Goal: Task Accomplishment & Management: Complete application form

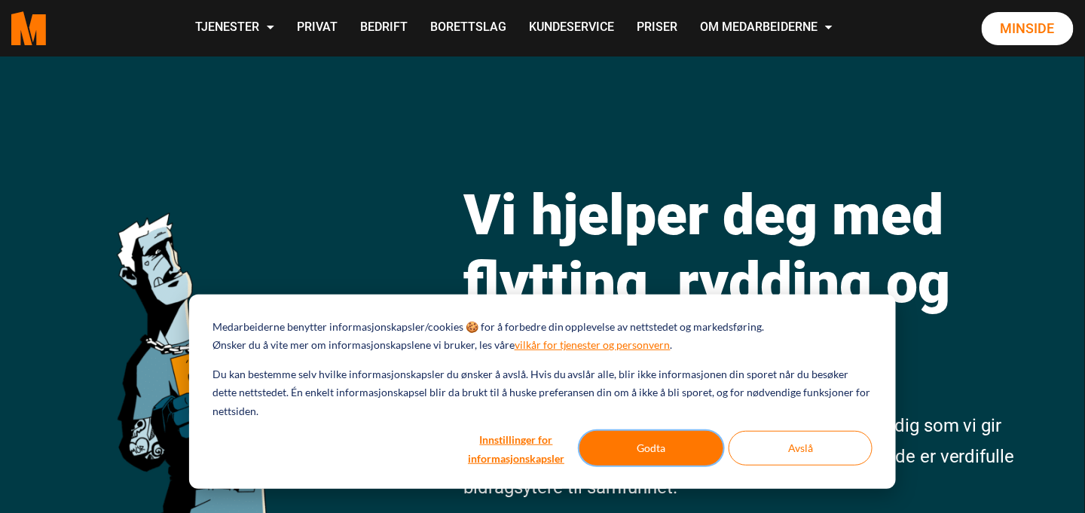
click at [664, 449] on button "Godta" at bounding box center [651, 448] width 144 height 35
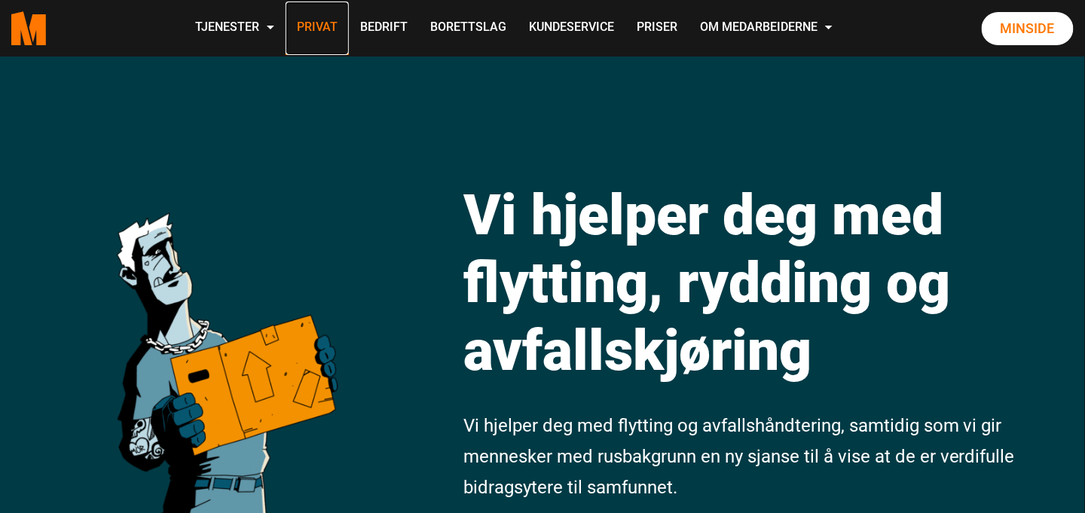
click at [328, 24] on link "Privat" at bounding box center [316, 28] width 63 height 53
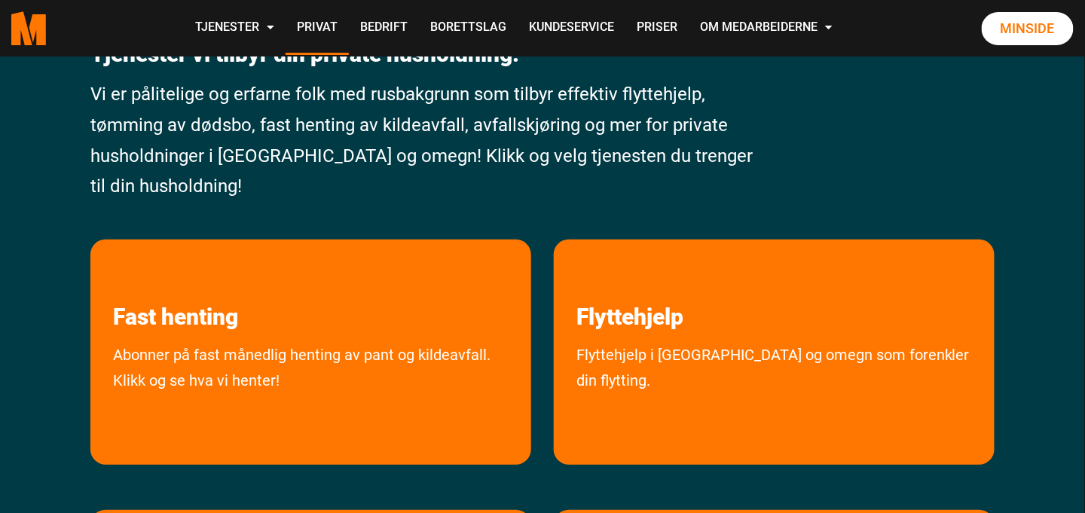
scroll to position [151, 0]
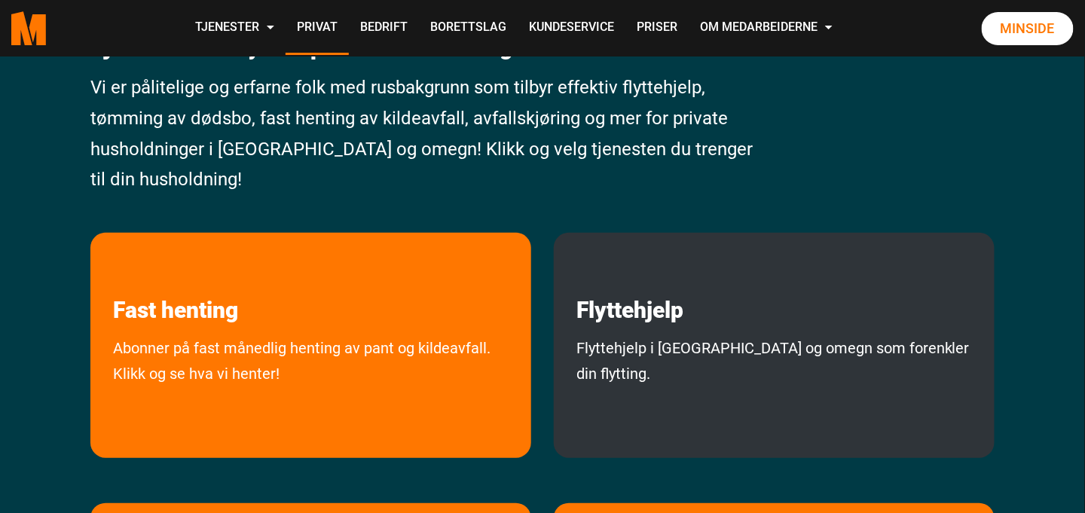
click at [745, 261] on p "Flyttehjelp" at bounding box center [774, 278] width 441 height 91
click at [630, 308] on link "Flyttehjelp" at bounding box center [630, 278] width 152 height 91
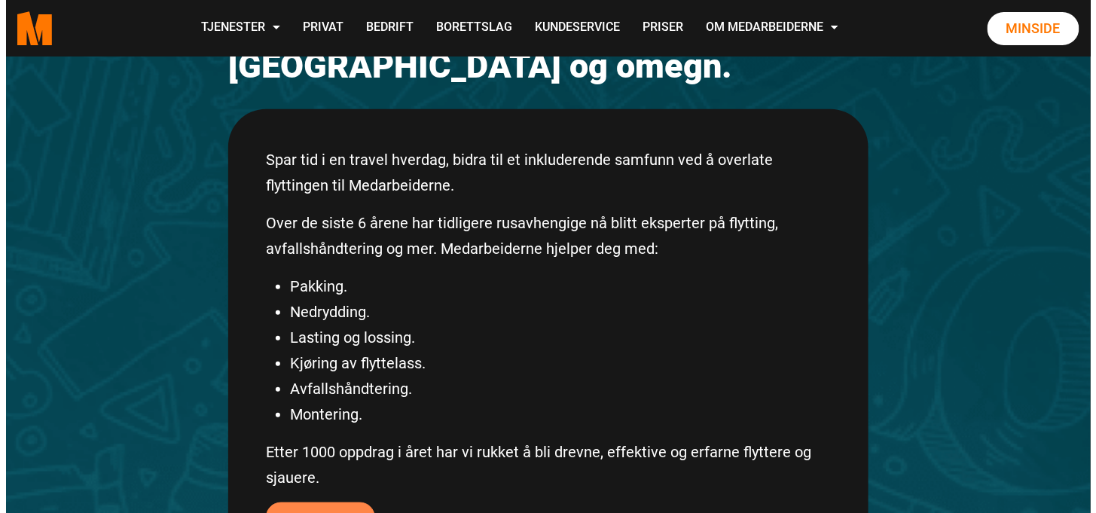
scroll to position [301, 0]
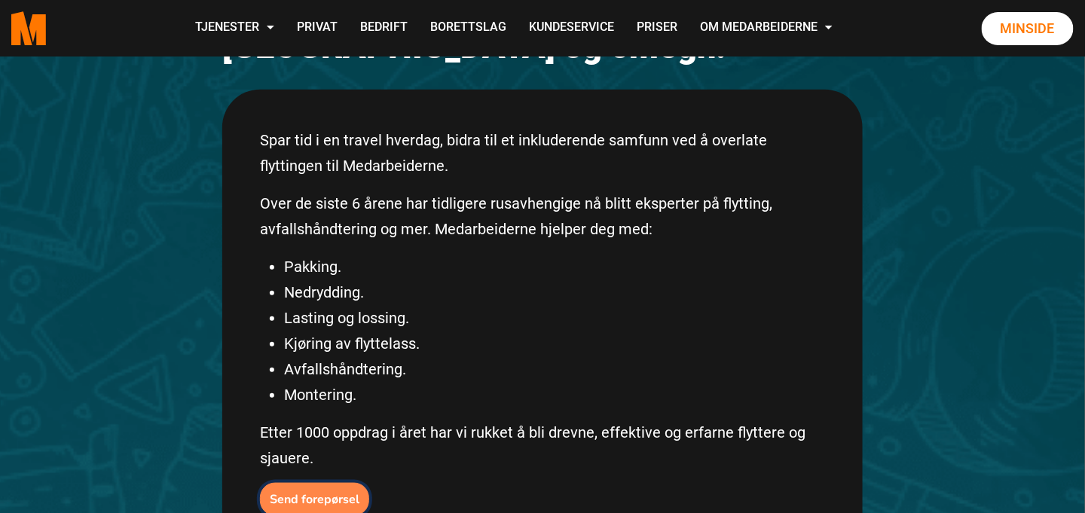
click at [324, 491] on b "Send forepørsel" at bounding box center [315, 499] width 90 height 17
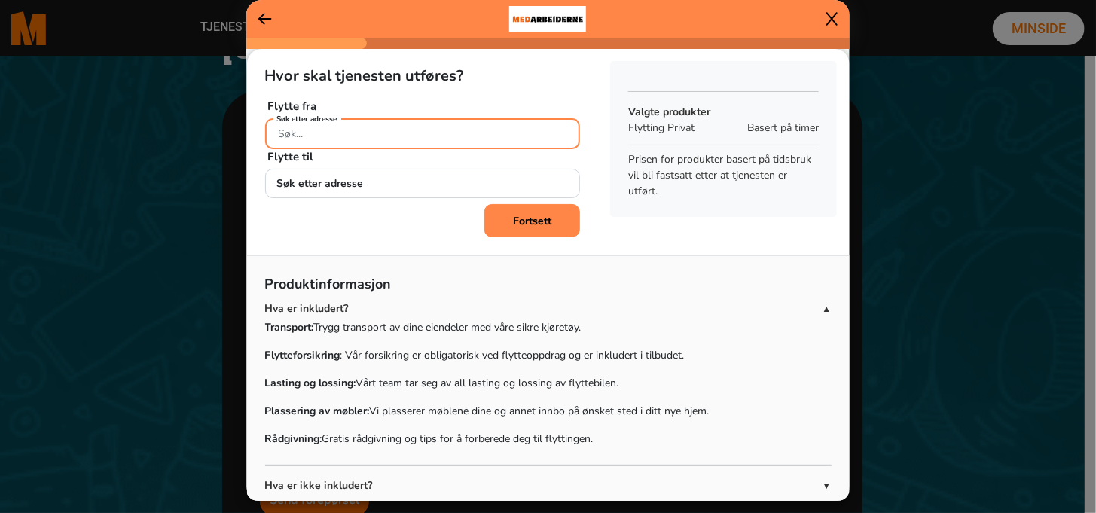
click at [389, 131] on input "Søk etter adresse" at bounding box center [423, 133] width 316 height 31
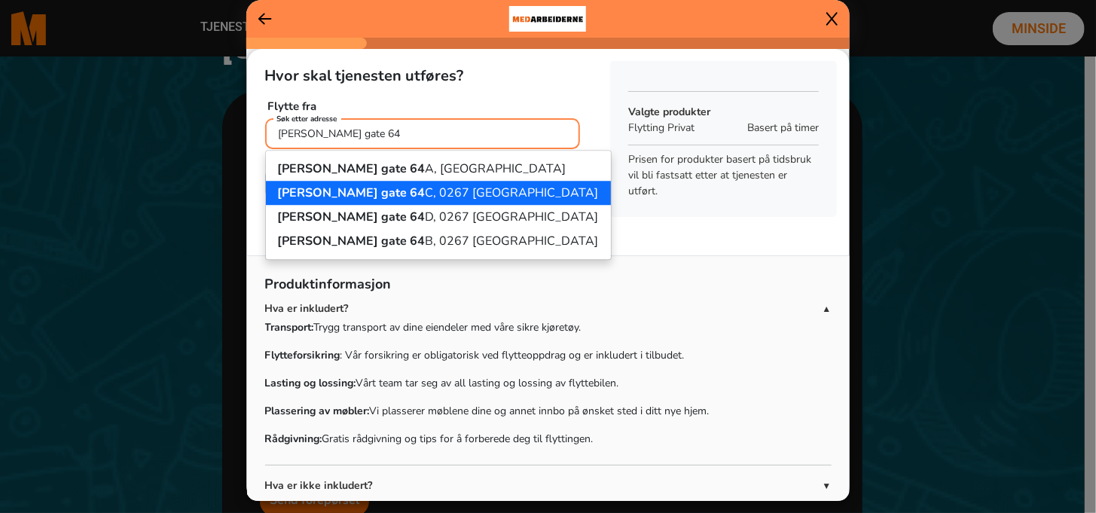
click at [411, 202] on button "Thomas [STREET_ADDRESS]" at bounding box center [438, 193] width 345 height 24
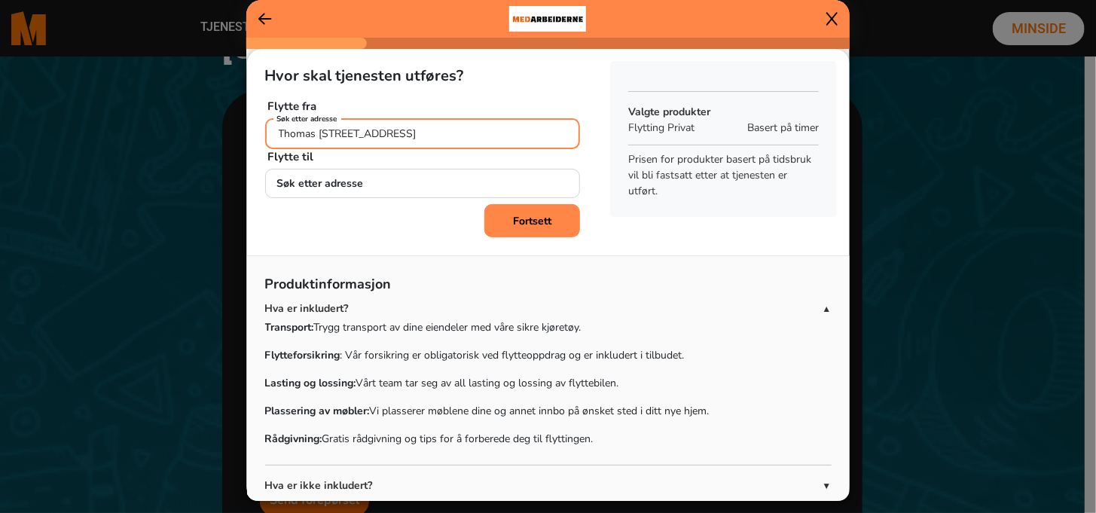
type input "Thomas [STREET_ADDRESS]"
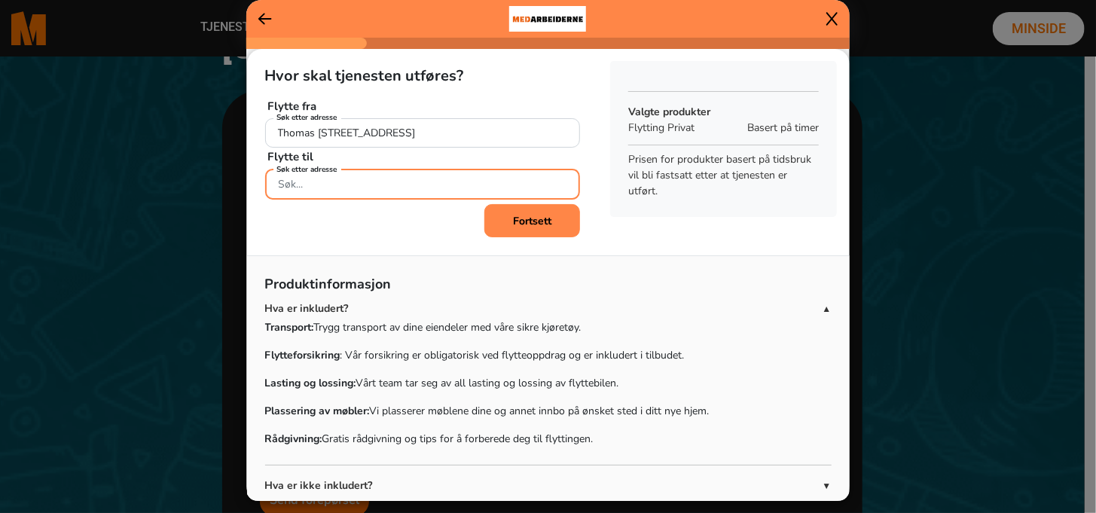
click at [408, 191] on input "Søk etter adresse" at bounding box center [423, 184] width 316 height 31
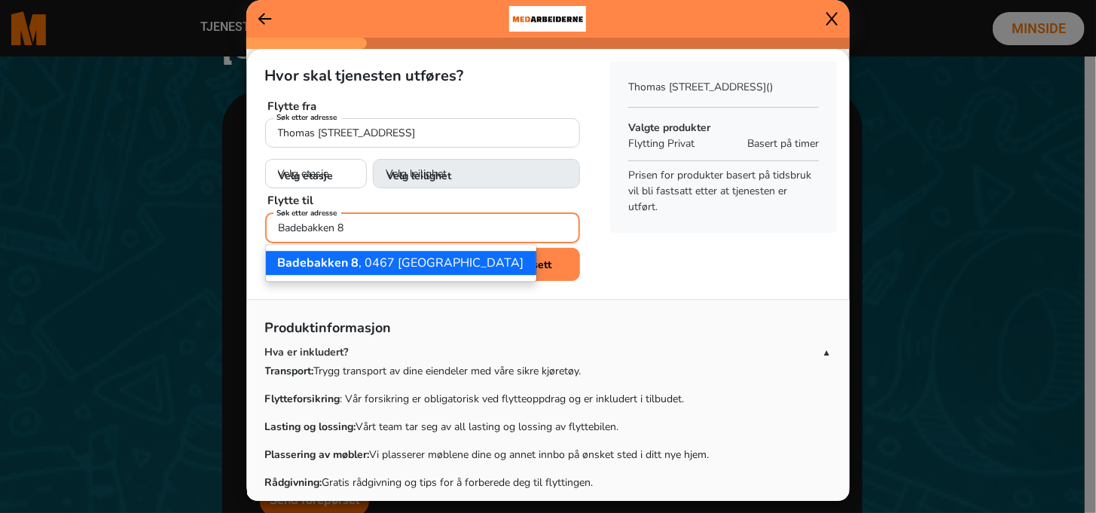
click at [407, 262] on ngb-highlight "Badebakken 8 , 0467 Oslo" at bounding box center [401, 263] width 246 height 17
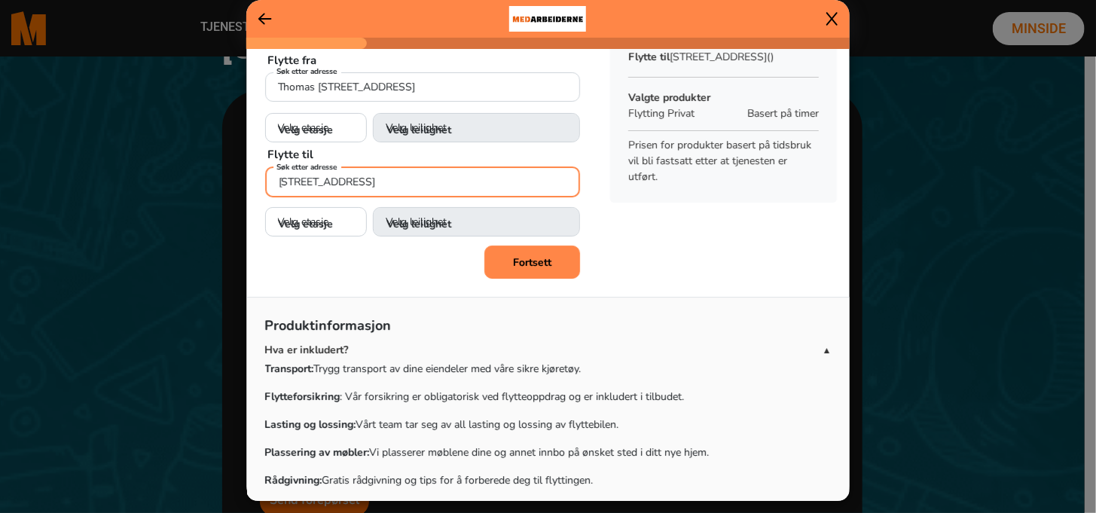
scroll to position [75, 0]
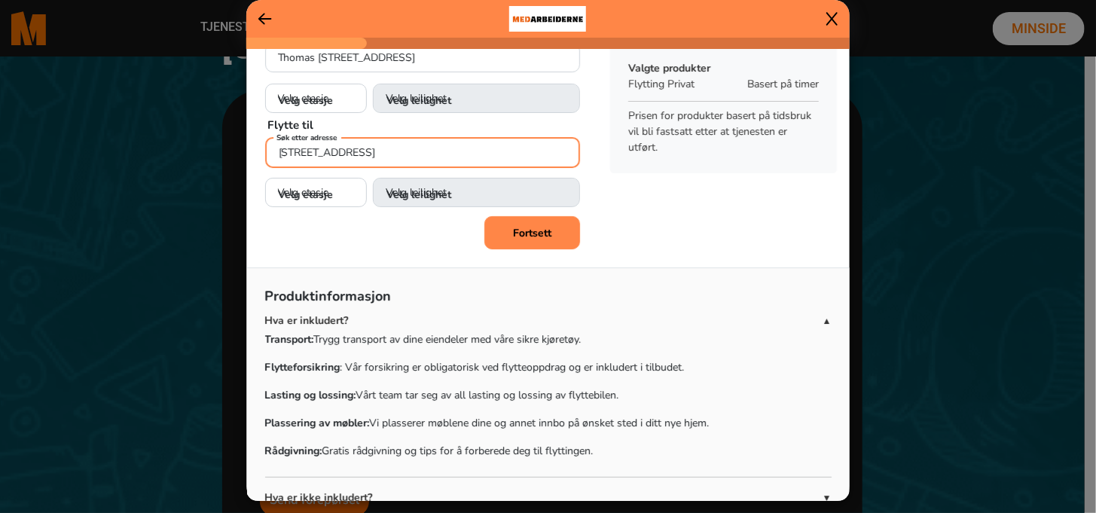
type input "Badebakken 8, 0467 Oslo"
click at [526, 235] on b "Fortsett" at bounding box center [532, 233] width 38 height 14
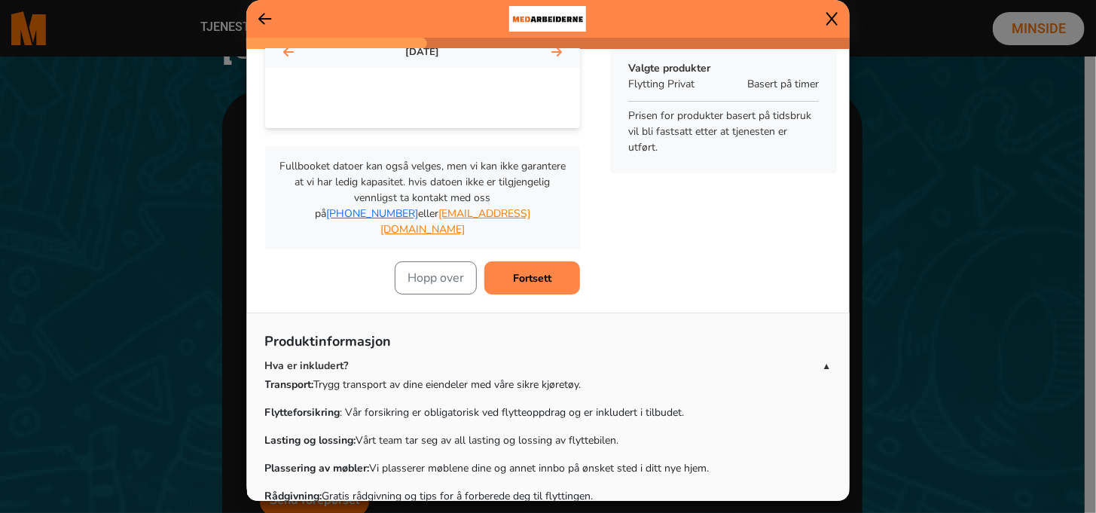
scroll to position [0, 0]
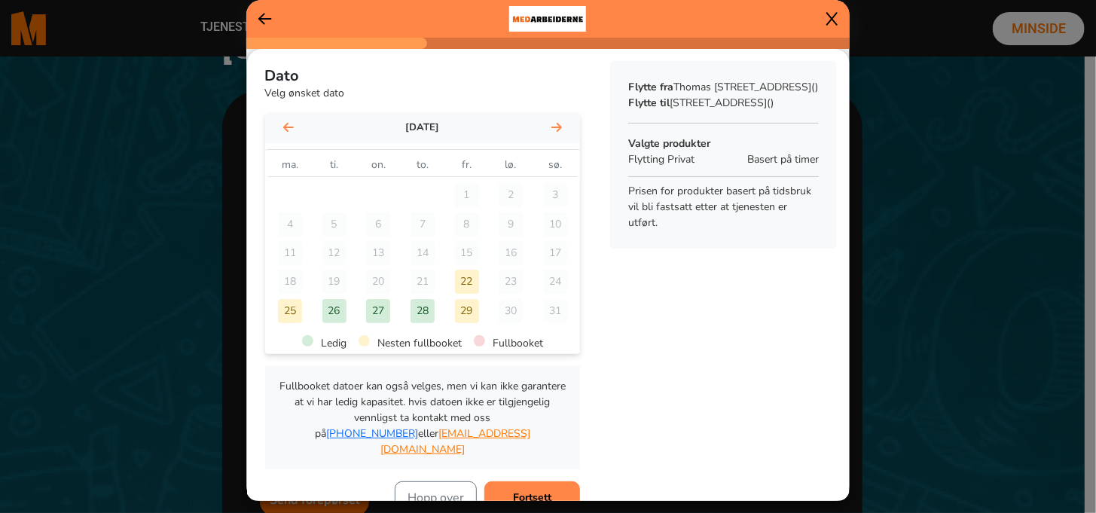
click at [544, 119] on div "august 2025" at bounding box center [423, 128] width 316 height 30
click at [552, 127] on icon at bounding box center [556, 127] width 11 height 9
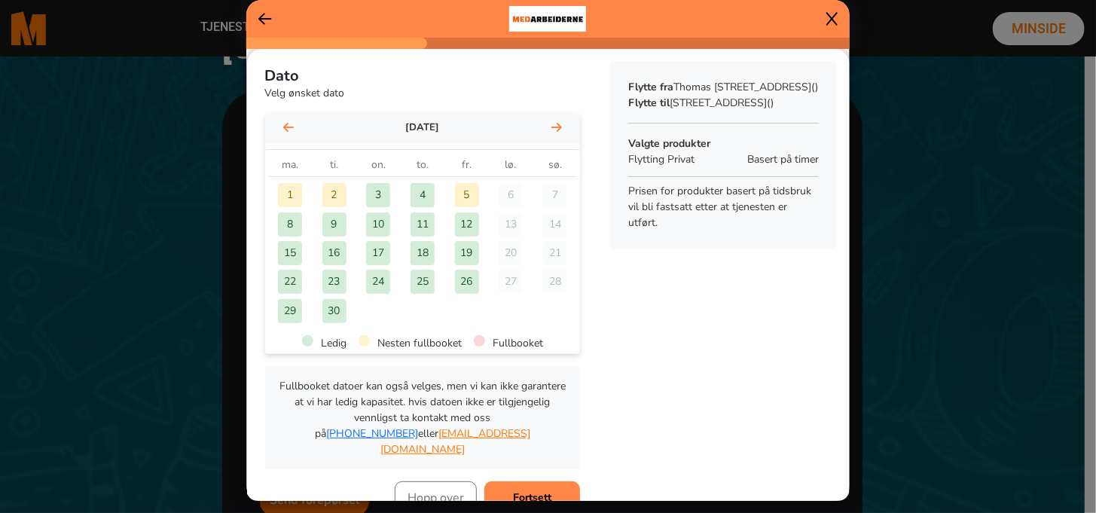
click at [553, 130] on icon at bounding box center [556, 127] width 11 height 9
click at [468, 196] on div "3" at bounding box center [467, 195] width 24 height 24
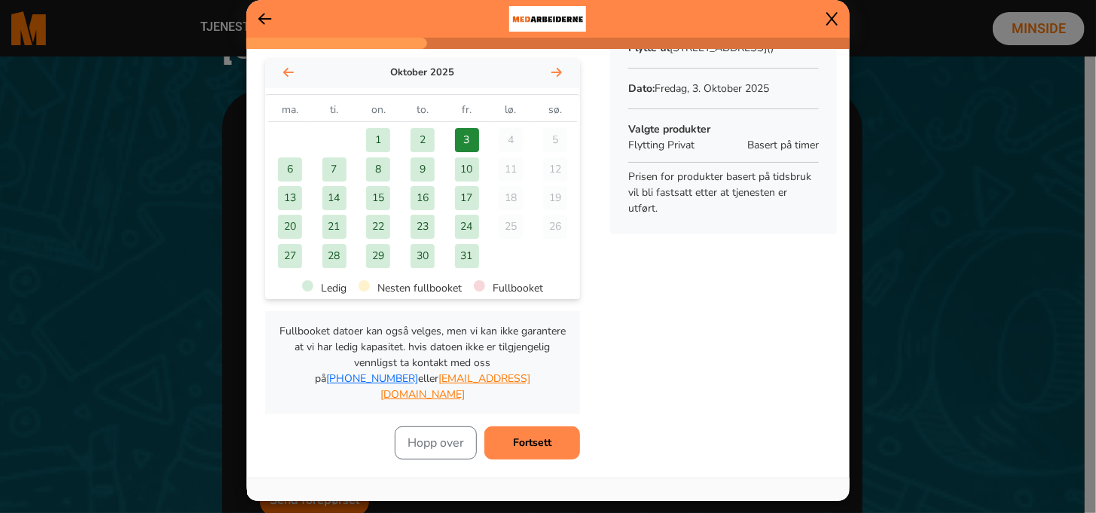
scroll to position [75, 0]
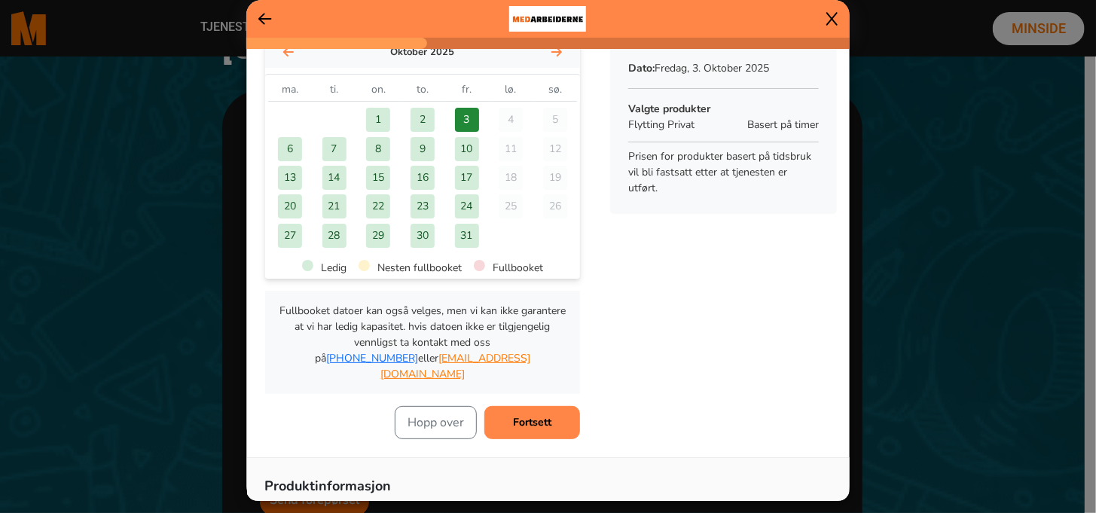
click at [547, 408] on button "Fortsett" at bounding box center [532, 422] width 96 height 33
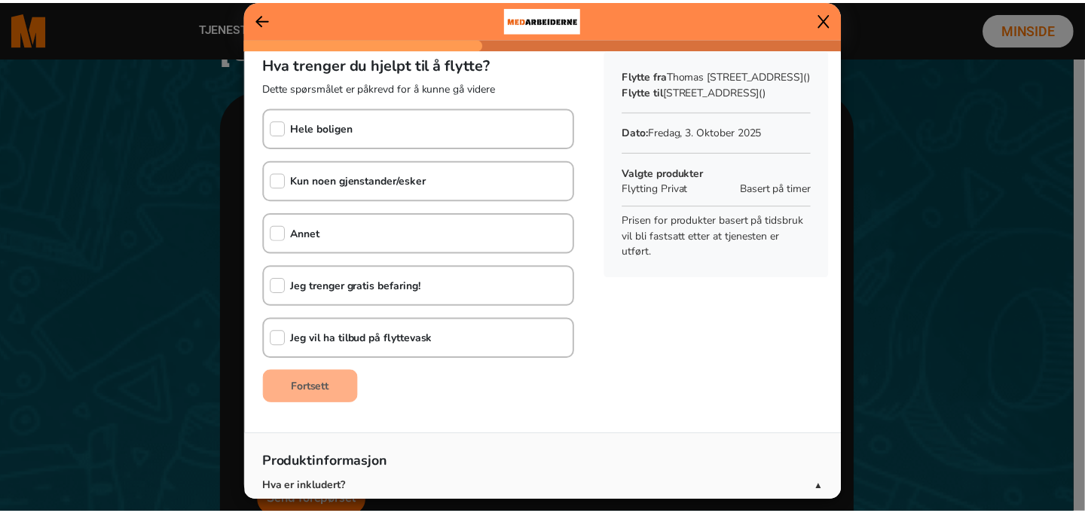
scroll to position [0, 0]
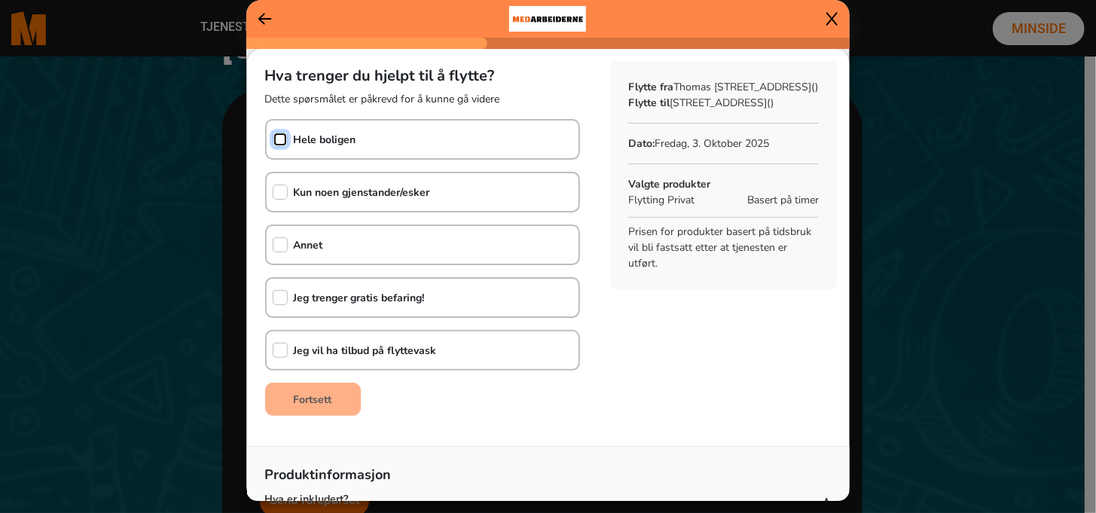
click at [277, 144] on input "checkbox" at bounding box center [280, 139] width 15 height 15
checkbox input "true"
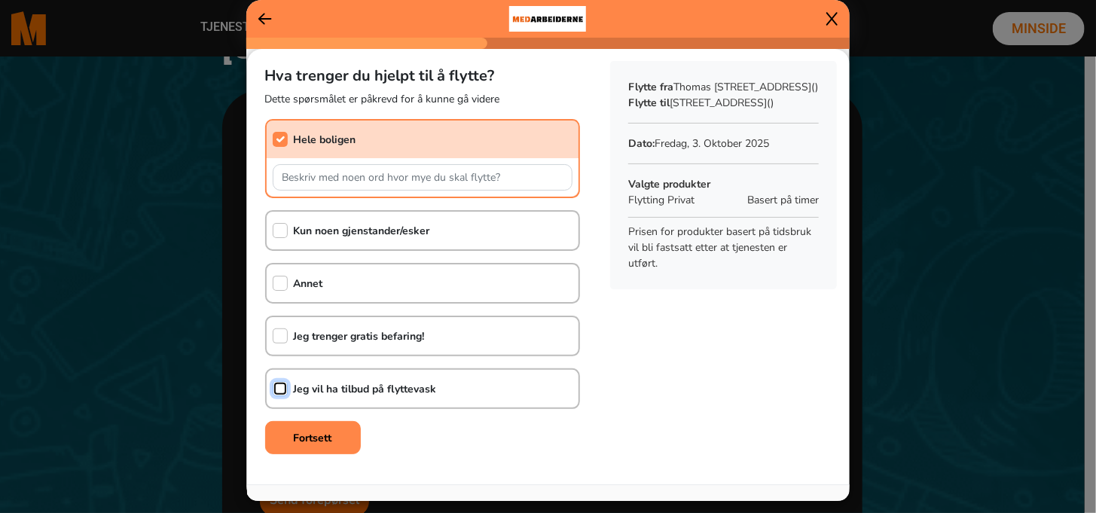
click at [282, 390] on input "checkbox" at bounding box center [280, 388] width 15 height 15
checkbox input "true"
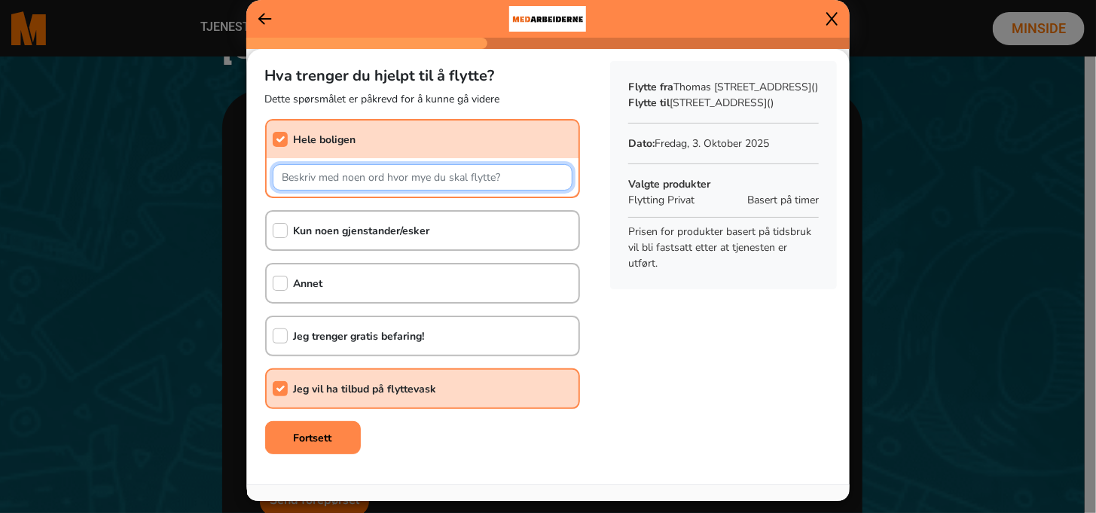
drag, startPoint x: 510, startPoint y: 176, endPoint x: 301, endPoint y: 188, distance: 209.0
click at [301, 188] on input "text" at bounding box center [423, 177] width 301 height 26
drag, startPoint x: 274, startPoint y: 177, endPoint x: 490, endPoint y: 178, distance: 215.4
click at [487, 178] on input "text" at bounding box center [423, 177] width 301 height 26
drag, startPoint x: 508, startPoint y: 175, endPoint x: 307, endPoint y: 185, distance: 201.4
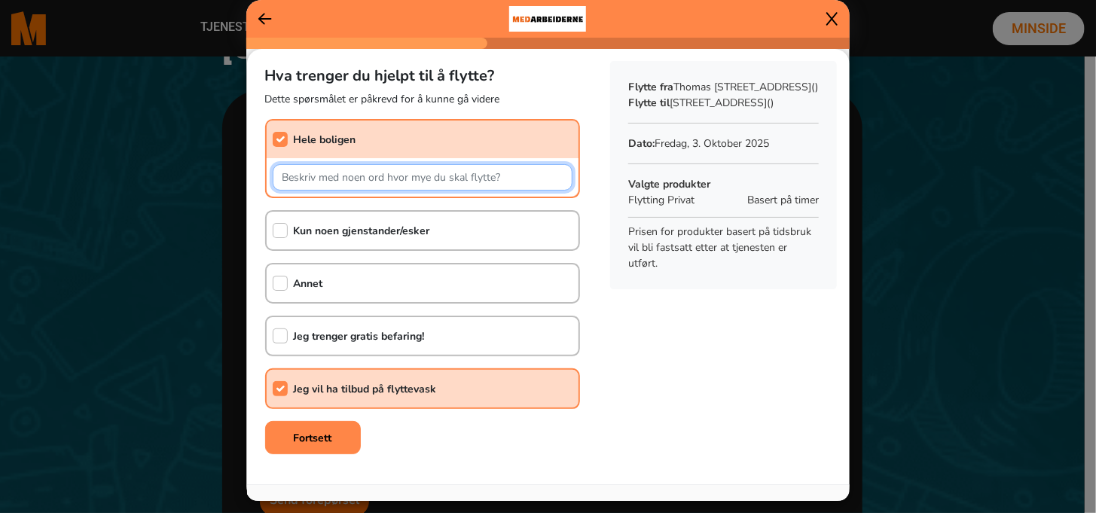
click at [307, 185] on input "text" at bounding box center [423, 177] width 301 height 26
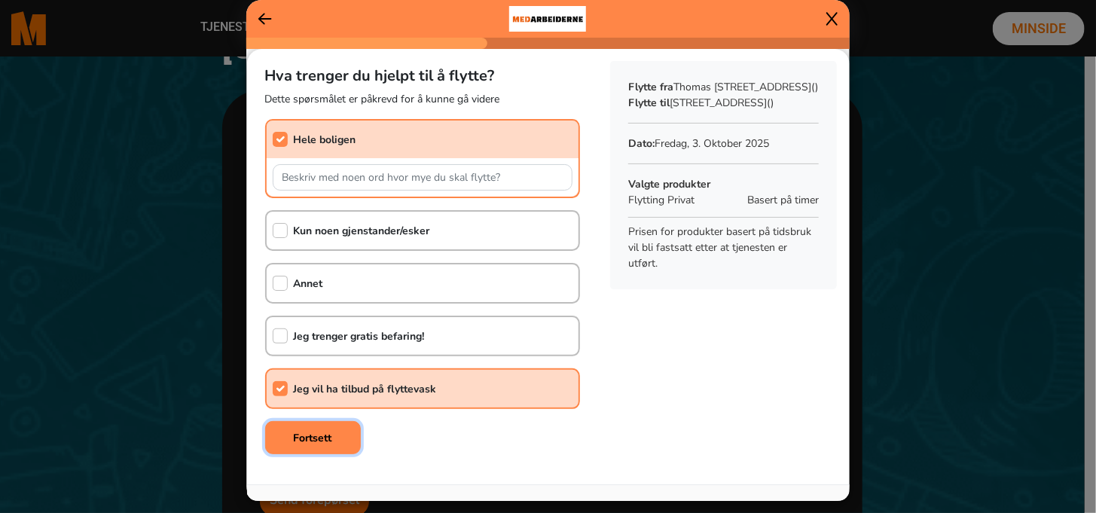
click at [303, 444] on button "Fortsett" at bounding box center [313, 437] width 96 height 33
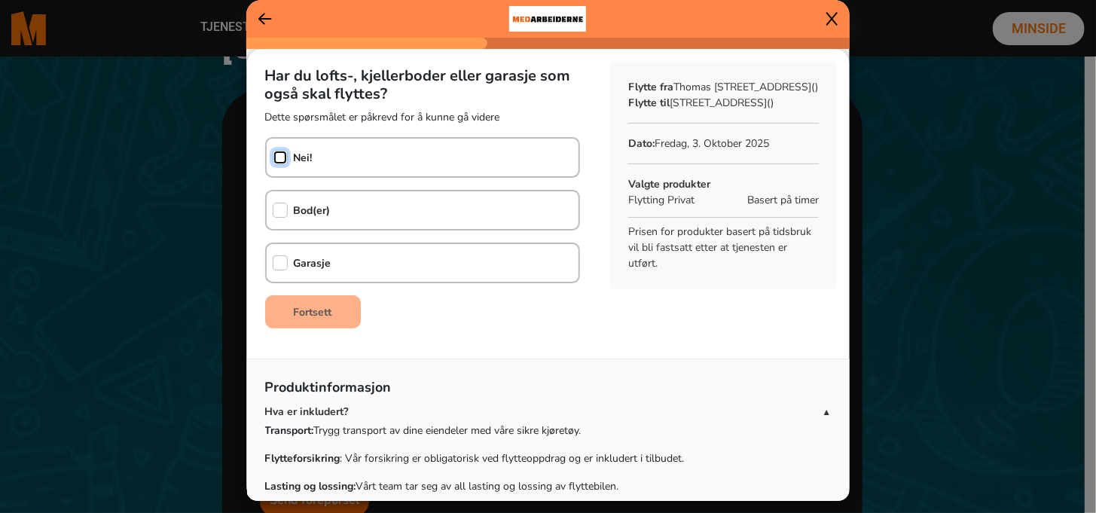
click at [283, 159] on input "checkbox" at bounding box center [280, 157] width 15 height 15
checkbox input "true"
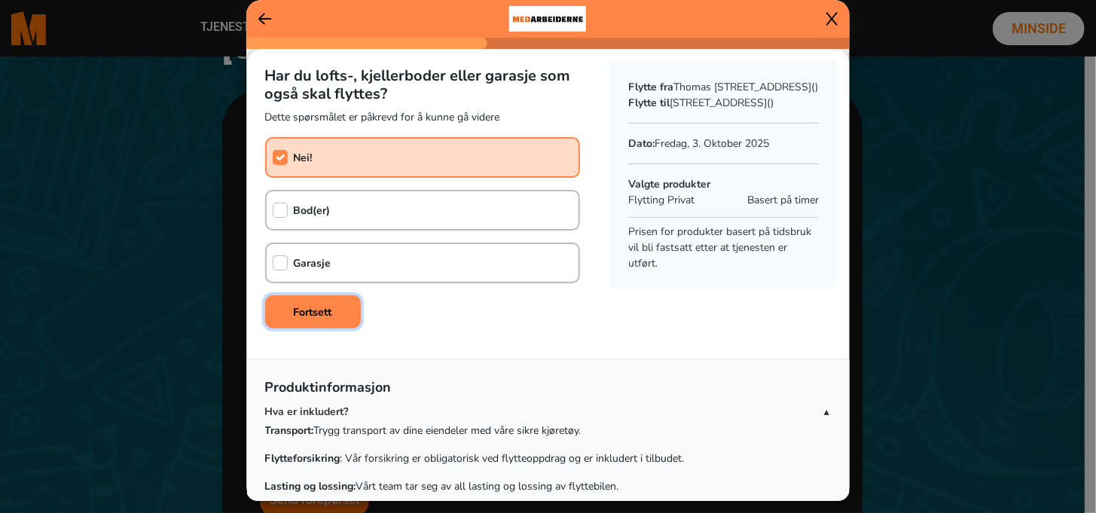
click at [331, 314] on button "Fortsett" at bounding box center [313, 311] width 96 height 33
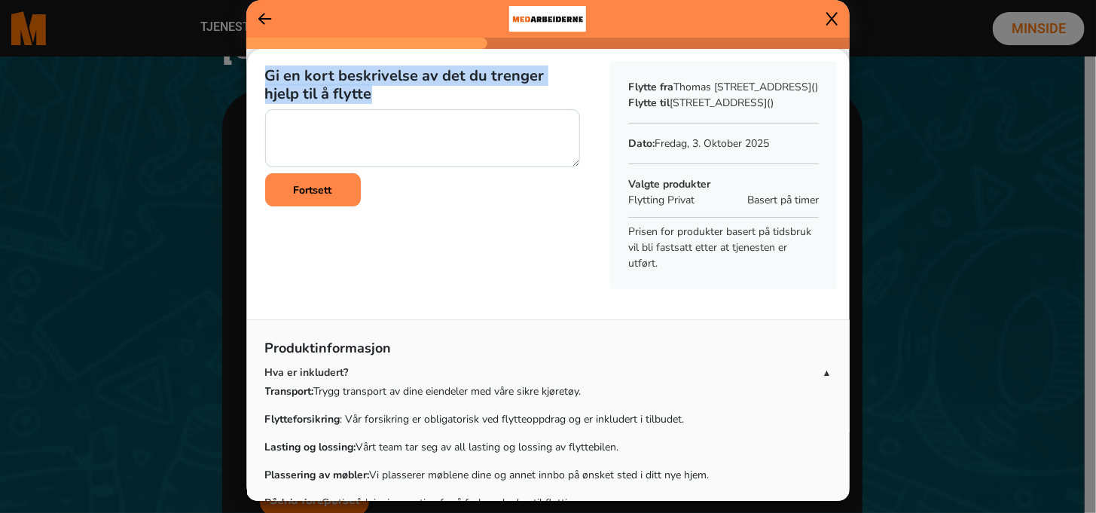
drag, startPoint x: 376, startPoint y: 94, endPoint x: 267, endPoint y: 79, distance: 110.3
click at [267, 79] on h5 "Gi en kort beskrivelse av det du trenger hjelp til å flytte" at bounding box center [423, 85] width 316 height 36
copy h5 "Gi en kort beskrivelse av det du trenger hjelp til å flytte"
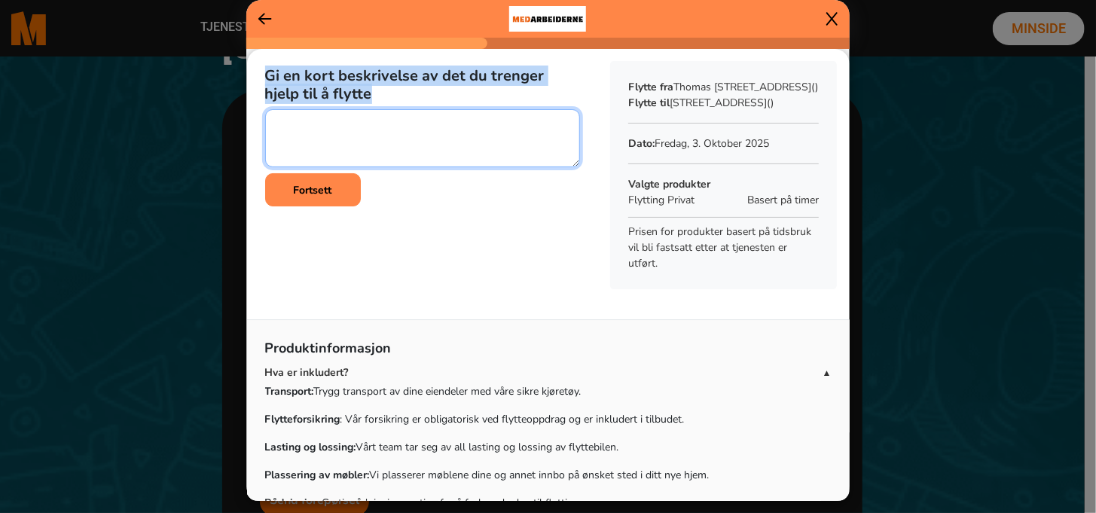
click at [304, 125] on textarea at bounding box center [423, 138] width 316 height 58
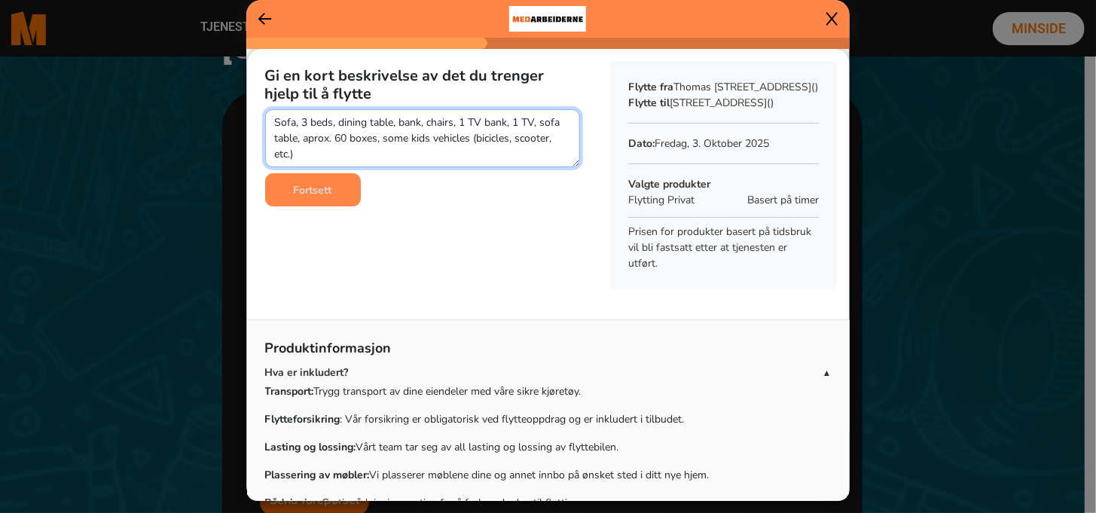
type textarea "Sofa, 3 beds, dining table, bank, chairs, 1 TV bank, 1 TV, sofa table, aprox. 6…"
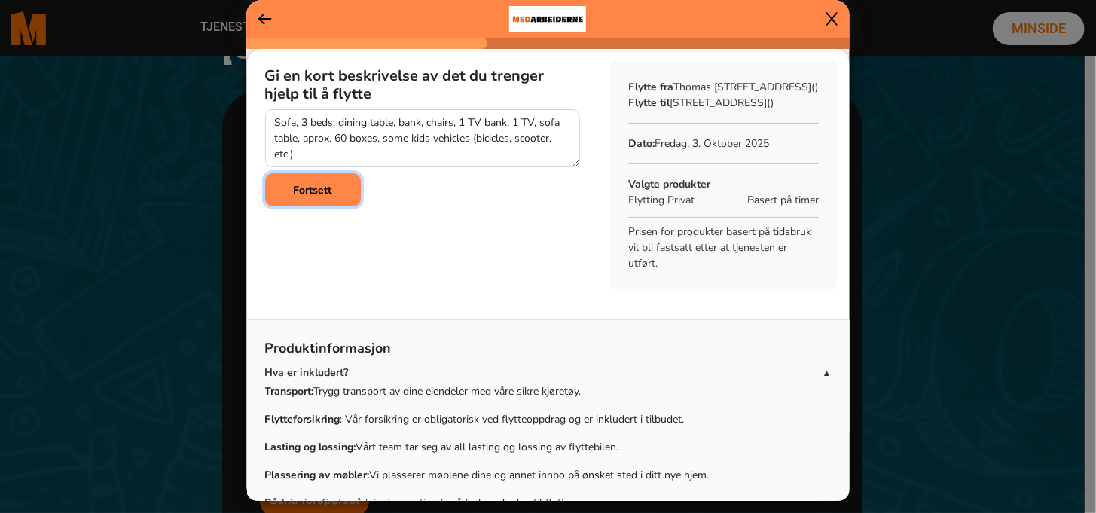
click at [314, 179] on button "Fortsett" at bounding box center [313, 189] width 96 height 33
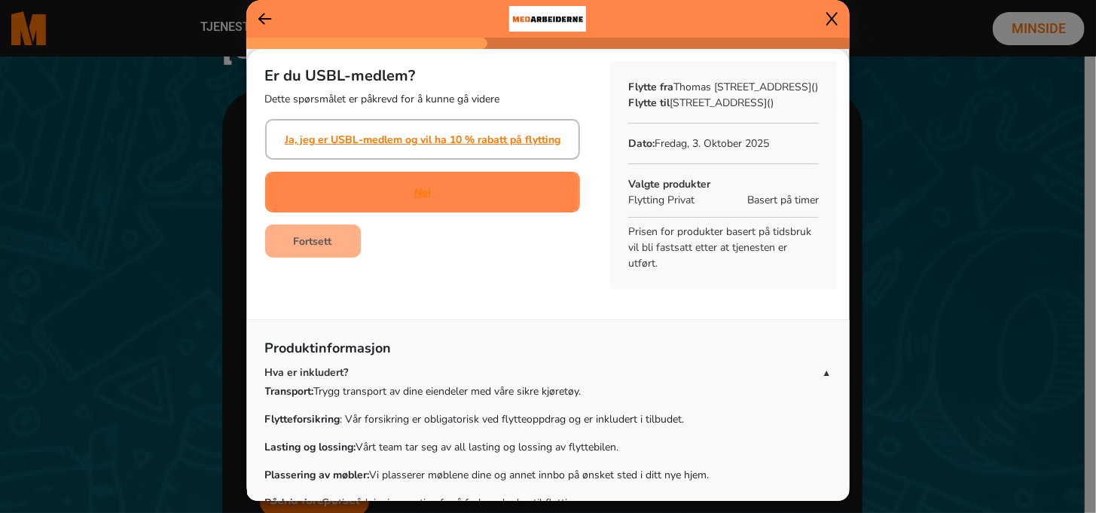
click at [404, 191] on div "Nei" at bounding box center [423, 192] width 316 height 41
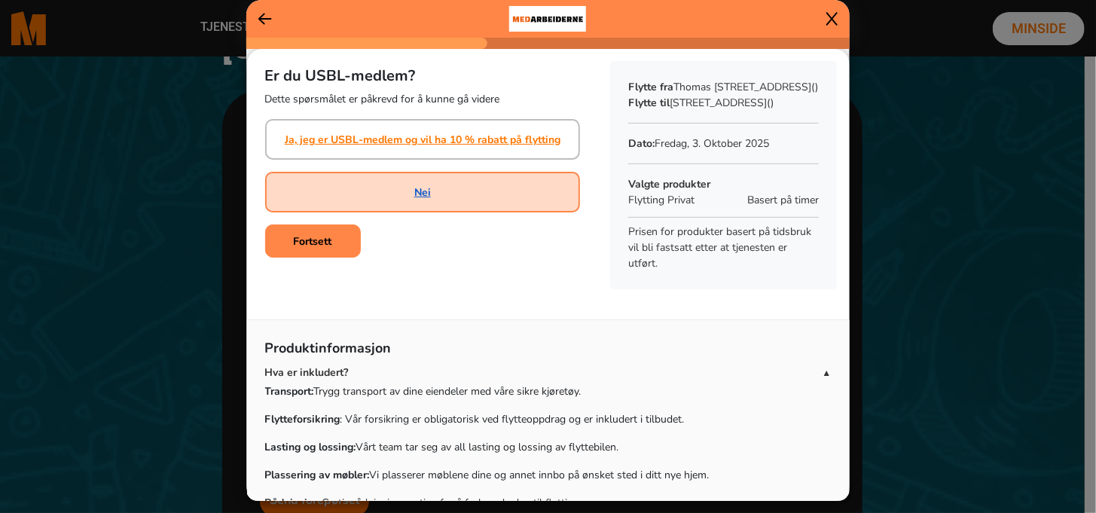
click at [414, 193] on link "Nei" at bounding box center [422, 193] width 17 height 16
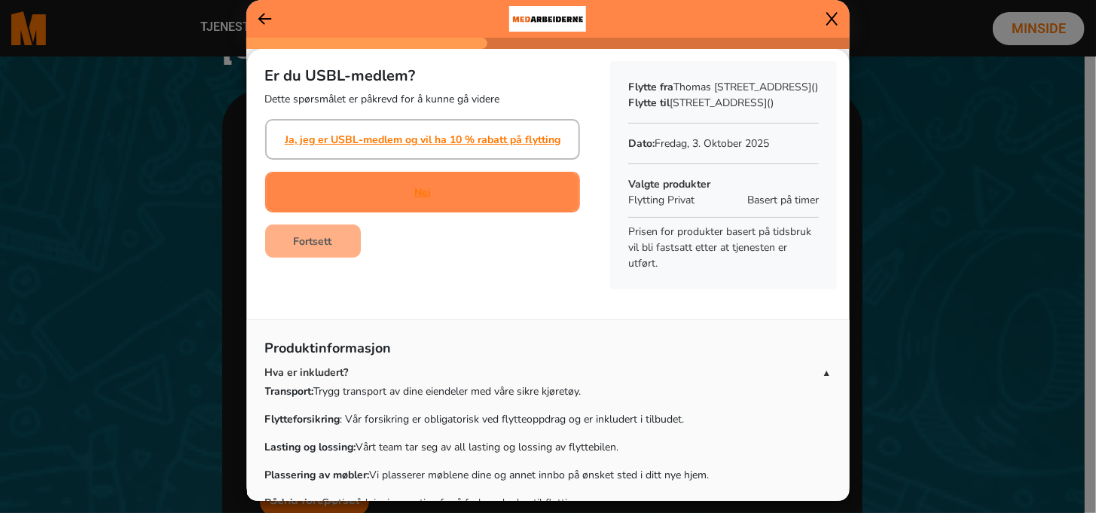
click at [414, 182] on div "Nei" at bounding box center [422, 192] width 17 height 38
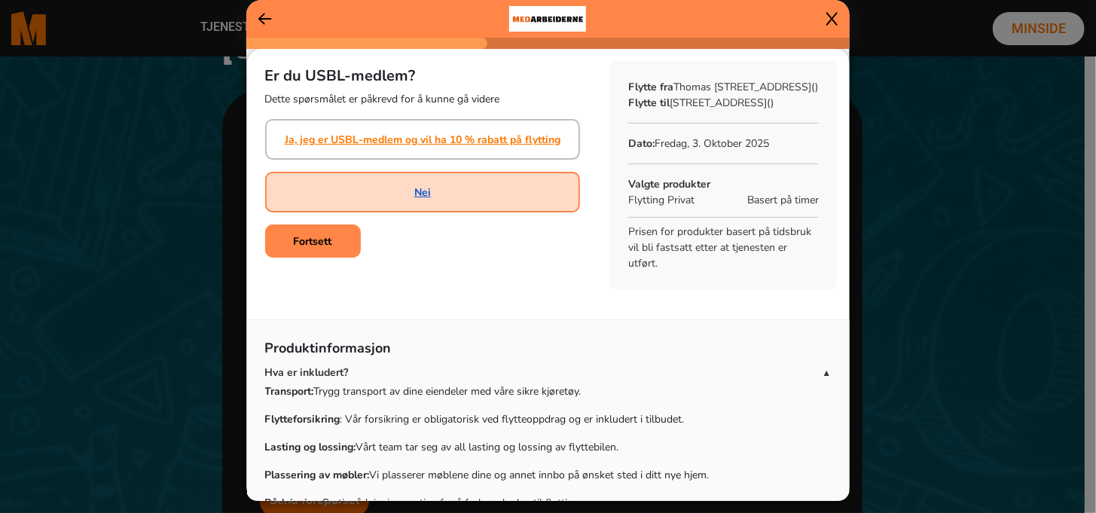
click at [419, 192] on link "Nei" at bounding box center [422, 193] width 17 height 16
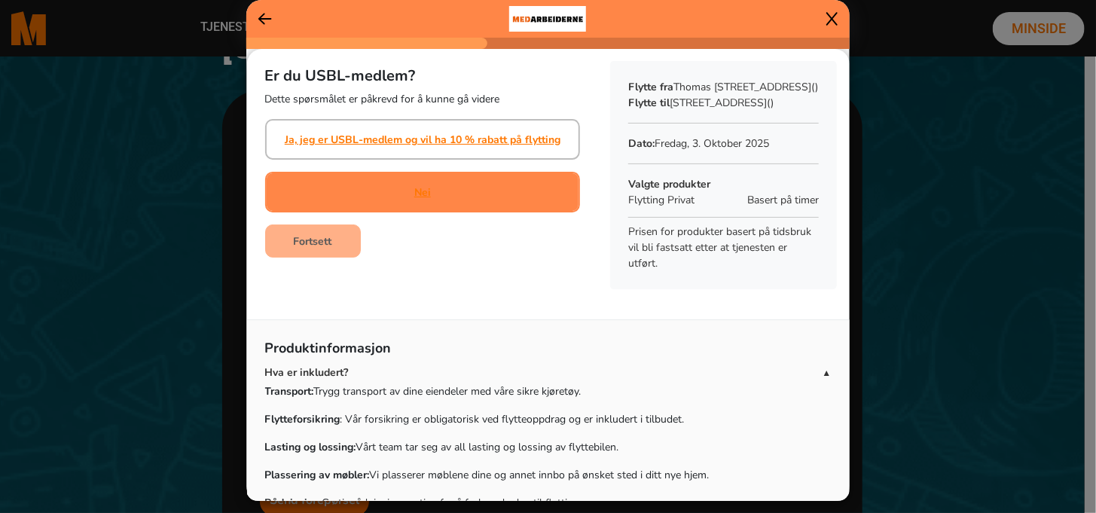
click at [471, 195] on div "Nei" at bounding box center [423, 192] width 316 height 41
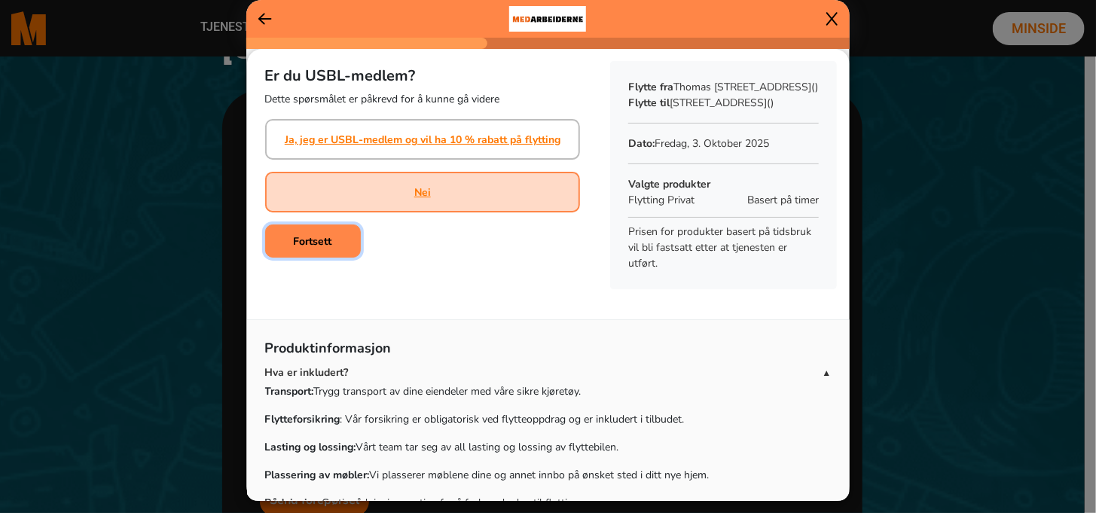
click at [338, 240] on button "Fortsett" at bounding box center [313, 240] width 96 height 33
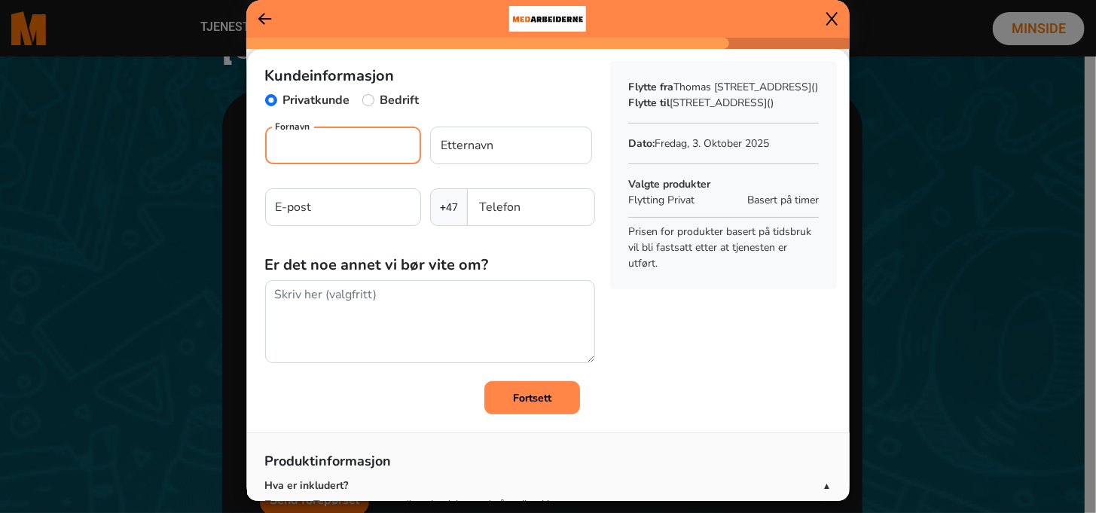
click at [336, 161] on input "Fornavn" at bounding box center [343, 146] width 156 height 38
type input "Romina"
type input "Horn"
type input "rominahorn83@gmail.com"
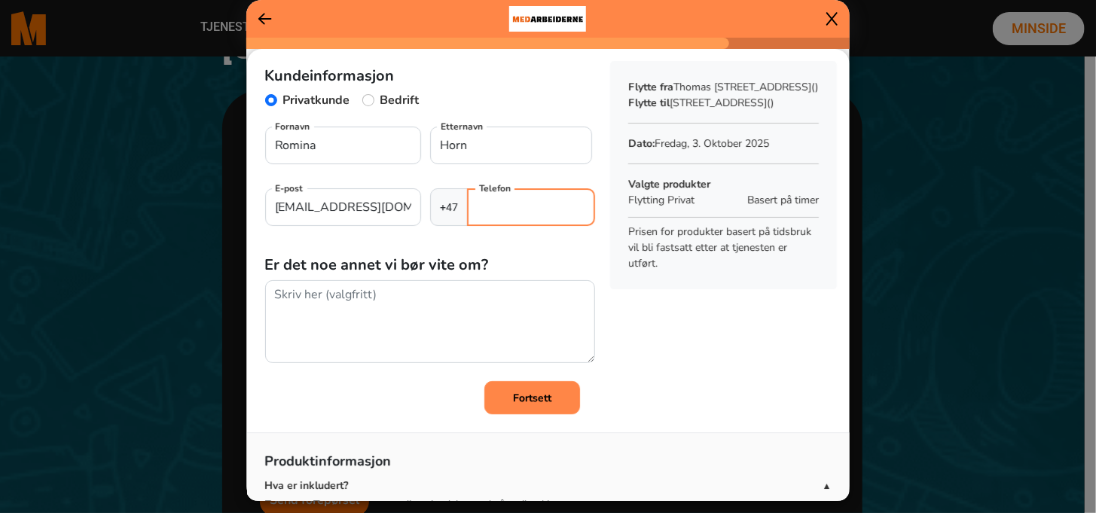
type input "96048134"
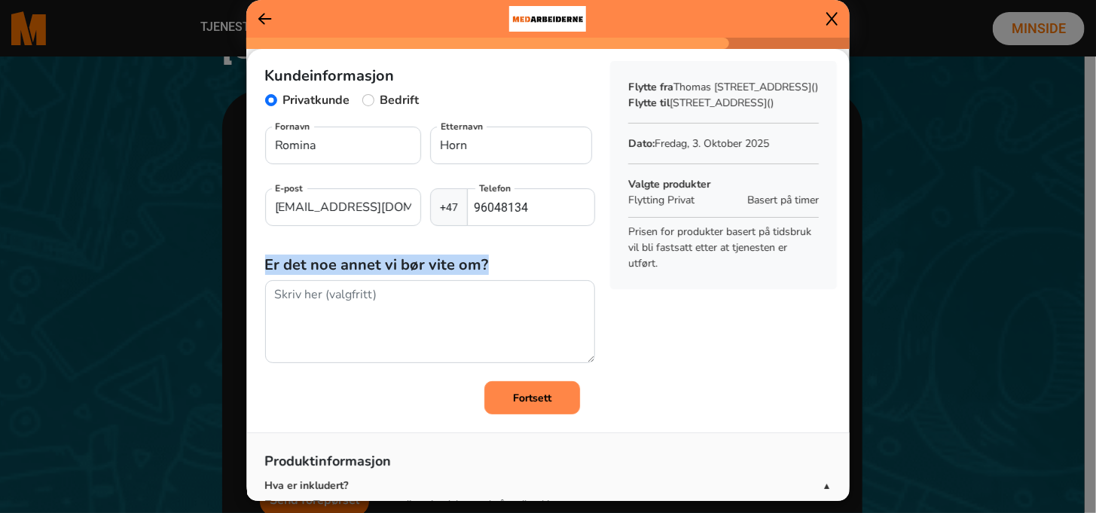
drag, startPoint x: 485, startPoint y: 265, endPoint x: 264, endPoint y: 264, distance: 220.7
click at [265, 264] on h5 "Er det noe annet vi bør vite om?" at bounding box center [430, 265] width 331 height 18
copy h5 "Er det noe annet vi bør vite om?"
click at [515, 402] on b "Fortsett" at bounding box center [532, 398] width 38 height 14
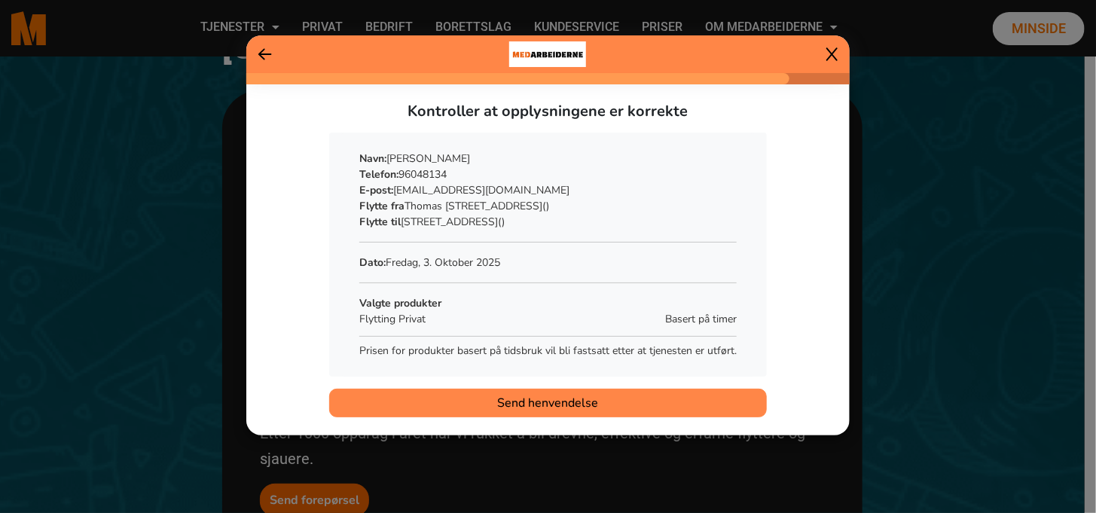
click at [269, 52] on icon at bounding box center [265, 54] width 14 height 15
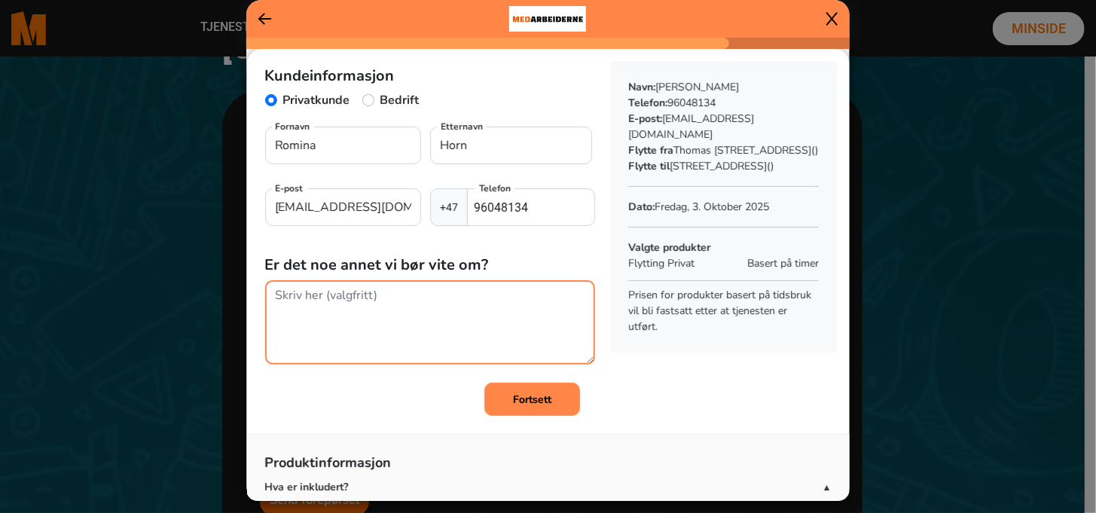
click at [341, 298] on textarea at bounding box center [430, 322] width 331 height 84
type textarea "Moving date is flexible"
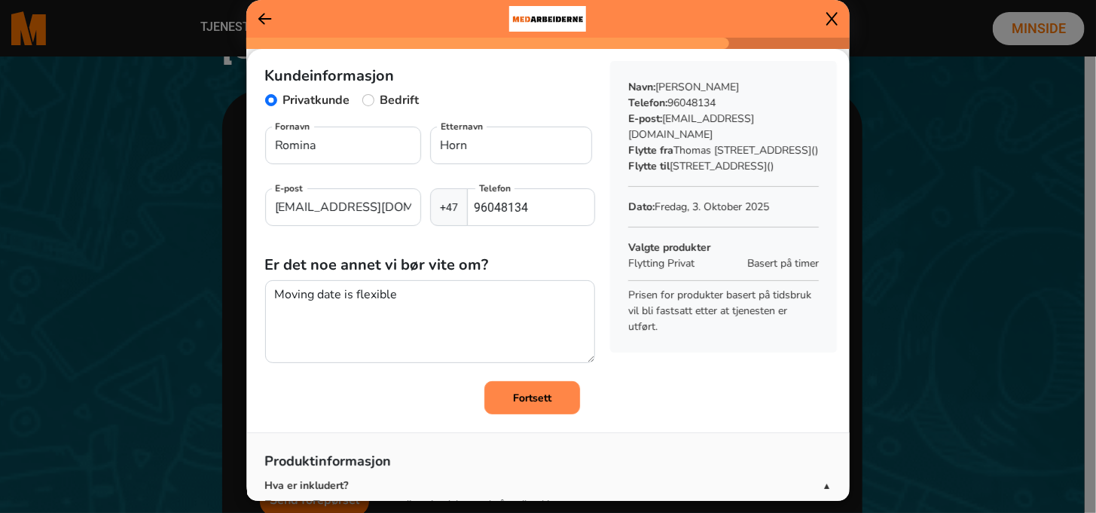
click at [532, 408] on button "Fortsett" at bounding box center [532, 397] width 96 height 33
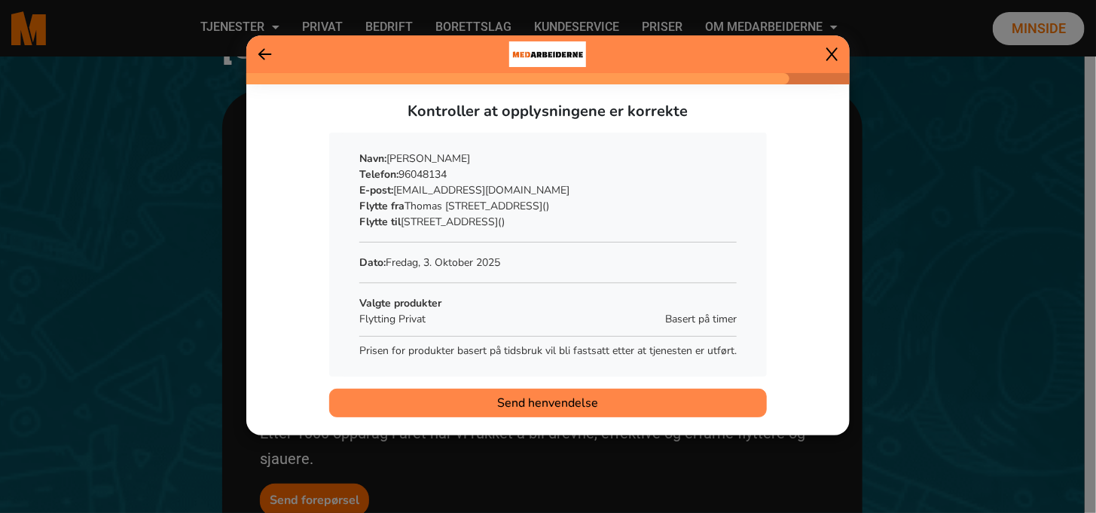
click at [527, 404] on span "Send henvendelse" at bounding box center [548, 403] width 101 height 18
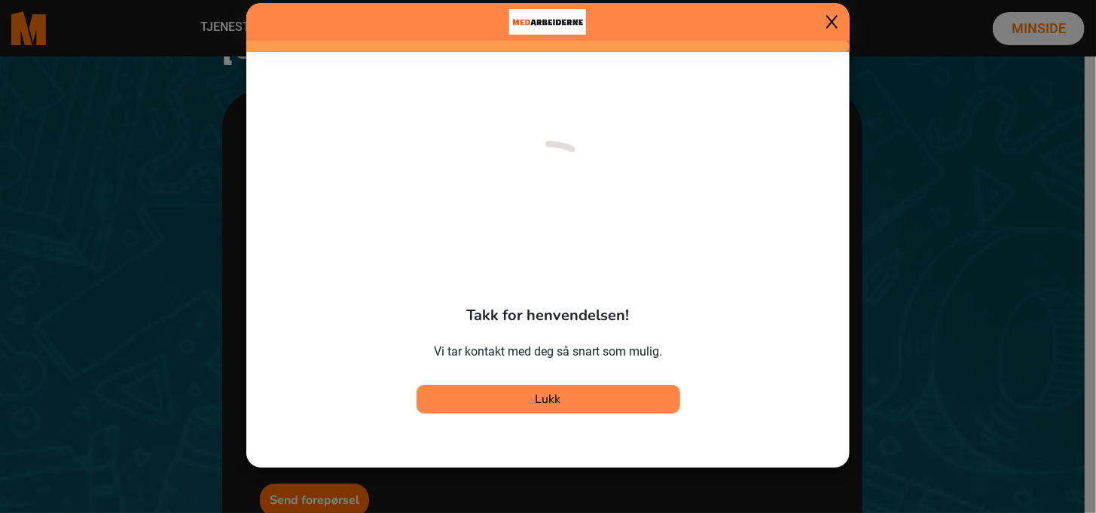
click at [527, 404] on button "Lukk" at bounding box center [549, 399] width 264 height 29
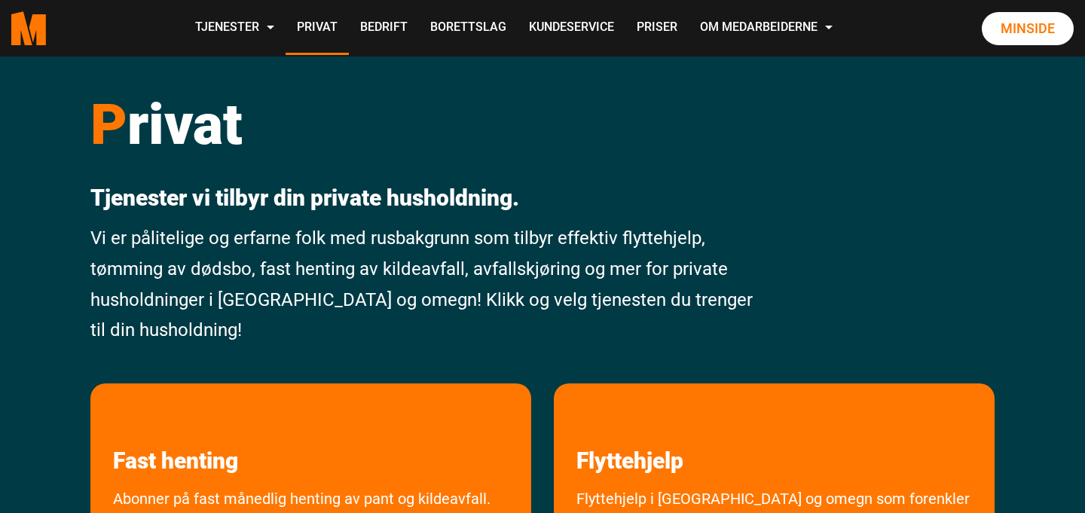
scroll to position [151, 0]
